Goal: Navigation & Orientation: Find specific page/section

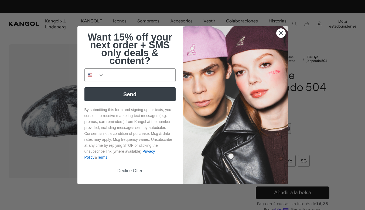
click at [286, 119] on img "POPUP Form" at bounding box center [235, 105] width 105 height 158
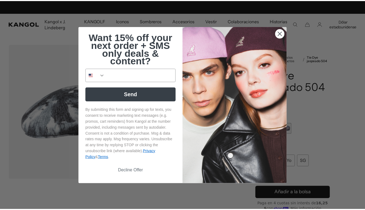
scroll to position [0, 111]
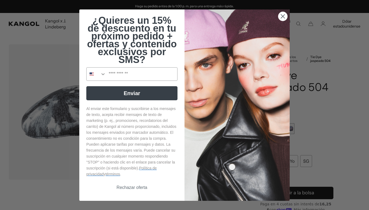
click at [282, 18] on circle "Cerrar diálogo" at bounding box center [283, 16] width 9 height 9
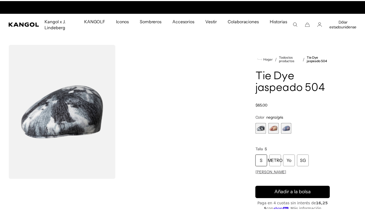
scroll to position [0, 0]
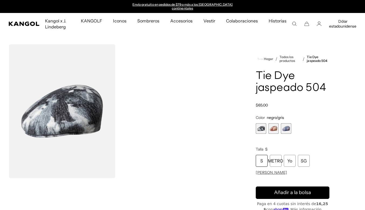
click at [284, 126] on span "3 de 3" at bounding box center [286, 128] width 11 height 11
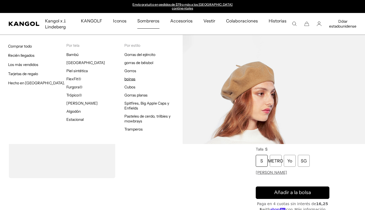
click at [134, 76] on font "boinas" at bounding box center [129, 78] width 11 height 5
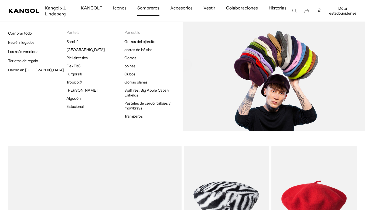
click at [144, 81] on font "Gorras planas" at bounding box center [135, 82] width 23 height 5
